Goal: Check status: Check status

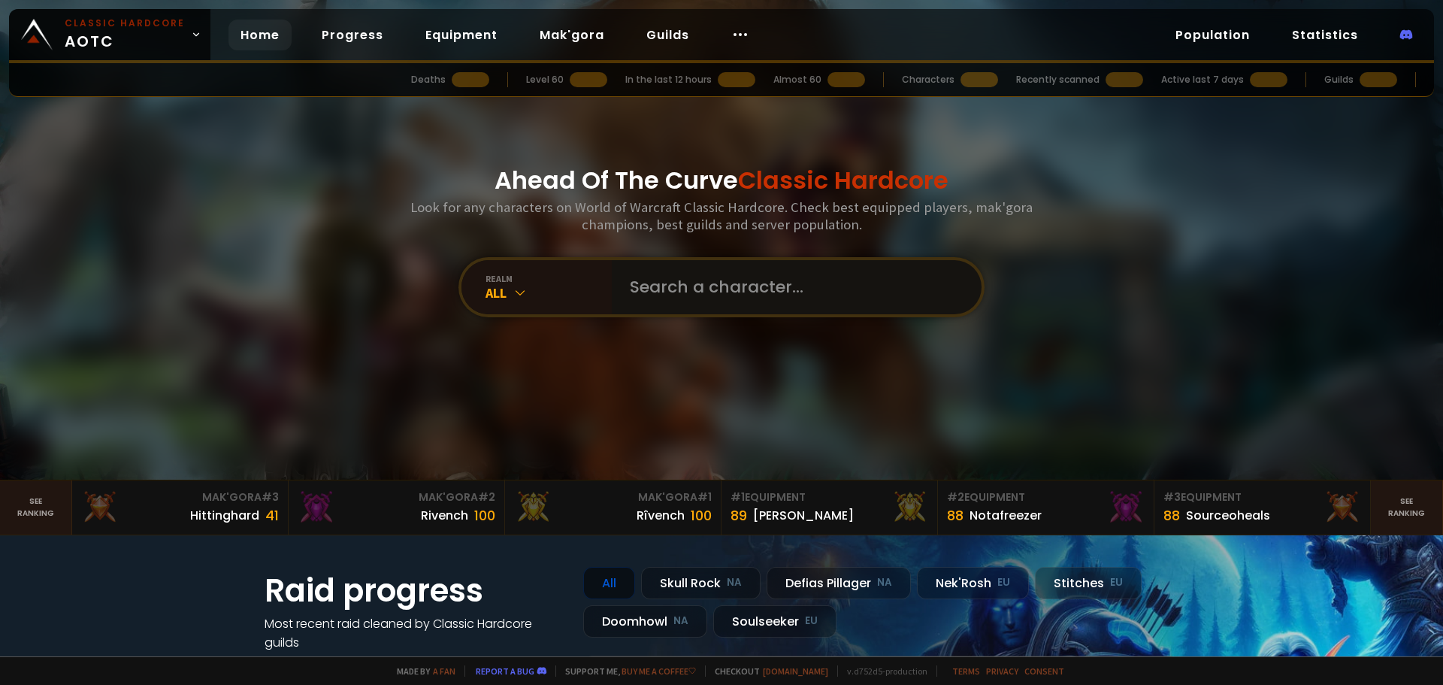
click at [646, 292] on input "text" at bounding box center [792, 287] width 343 height 54
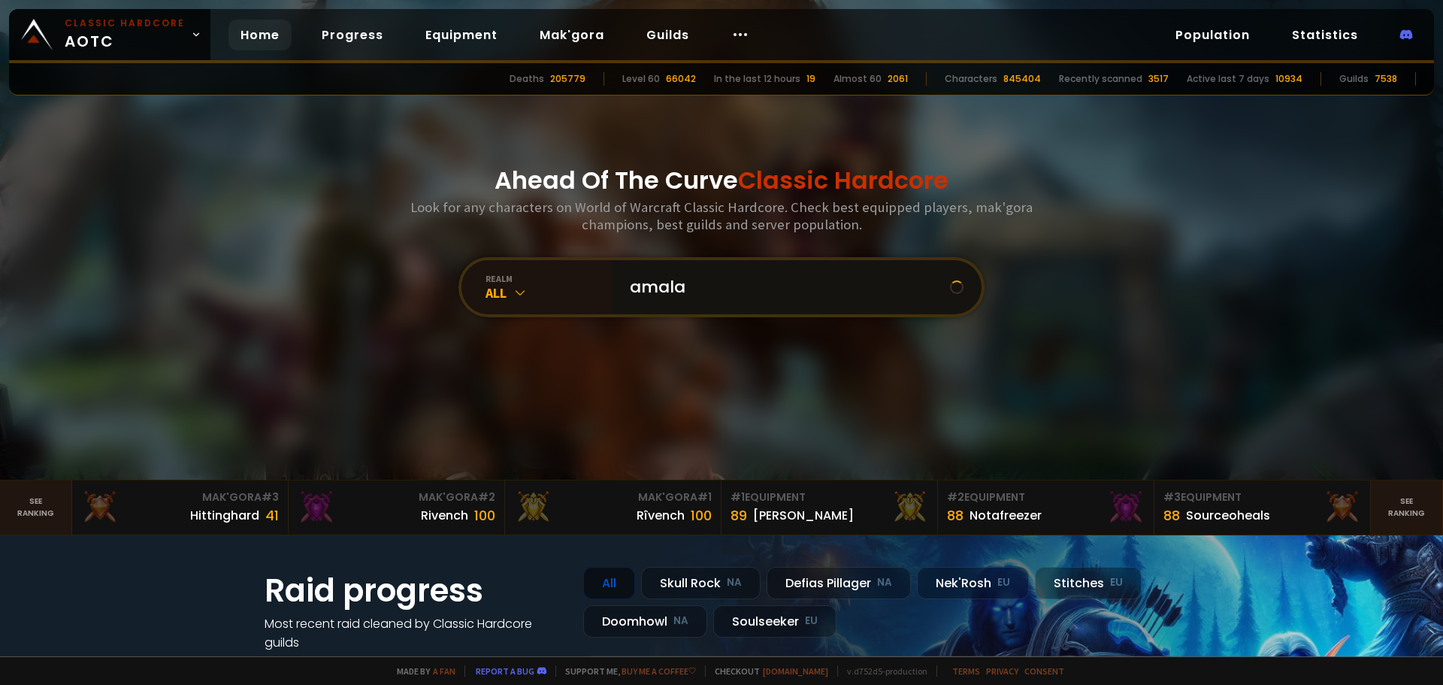
type input "amala\"
click at [674, 277] on input "text" at bounding box center [792, 287] width 343 height 54
type input "amala"
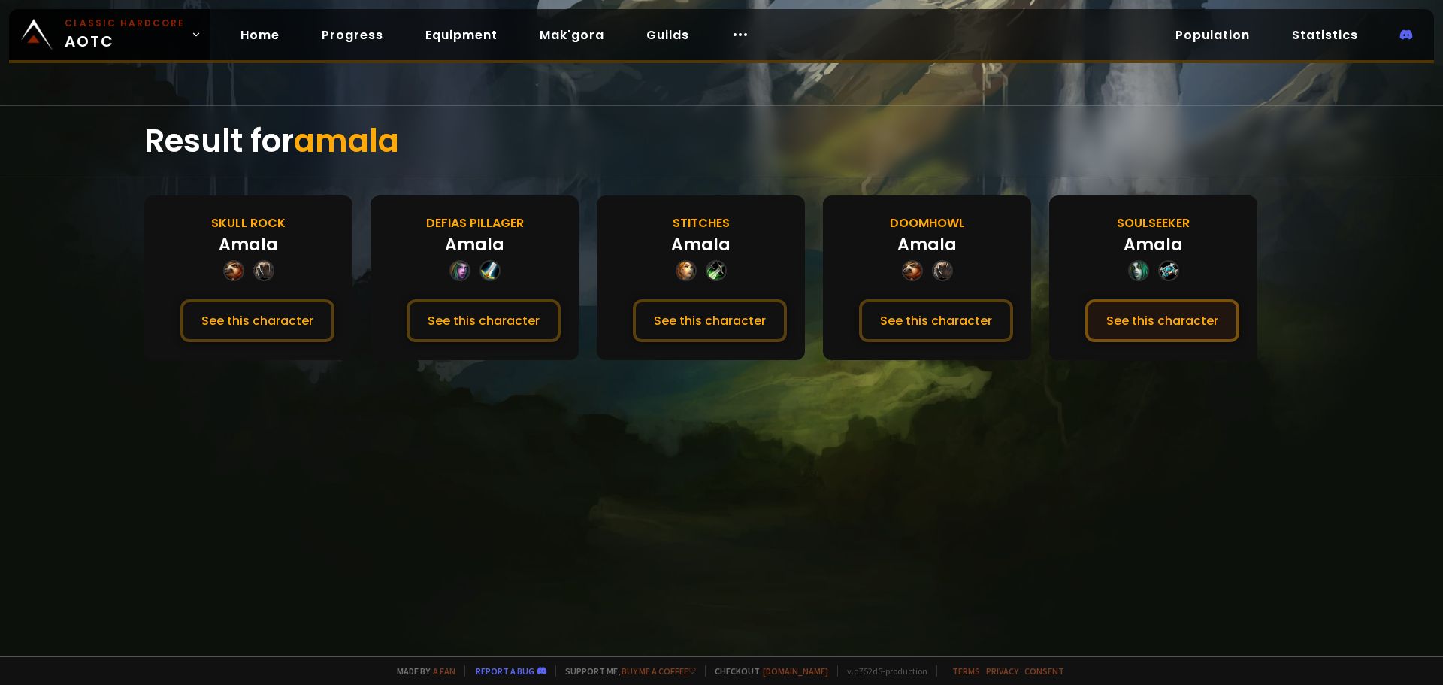
click at [1165, 316] on button "See this character" at bounding box center [1162, 320] width 154 height 43
